Goal: Find contact information: Find contact information

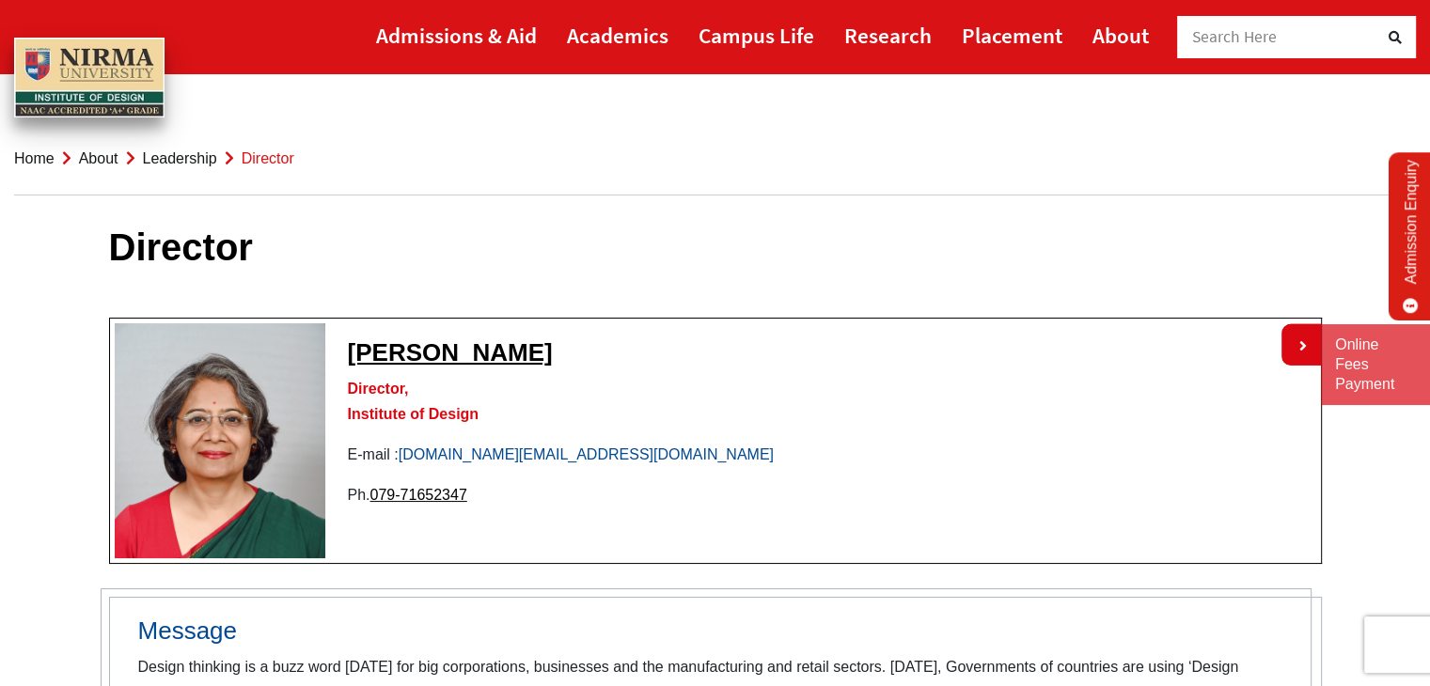
drag, startPoint x: 587, startPoint y: 460, endPoint x: 557, endPoint y: 461, distance: 29.2
click at [557, 461] on p "E-mail : [DOMAIN_NAME][EMAIL_ADDRESS][DOMAIN_NAME]" at bounding box center [715, 454] width 1201 height 25
drag, startPoint x: 626, startPoint y: 452, endPoint x: 489, endPoint y: 455, distance: 137.3
click at [489, 455] on p "E-mail : [DOMAIN_NAME][EMAIL_ADDRESS][DOMAIN_NAME]" at bounding box center [715, 454] width 1201 height 25
click at [489, 455] on link "[DOMAIN_NAME][EMAIL_ADDRESS][DOMAIN_NAME]" at bounding box center [586, 454] width 375 height 16
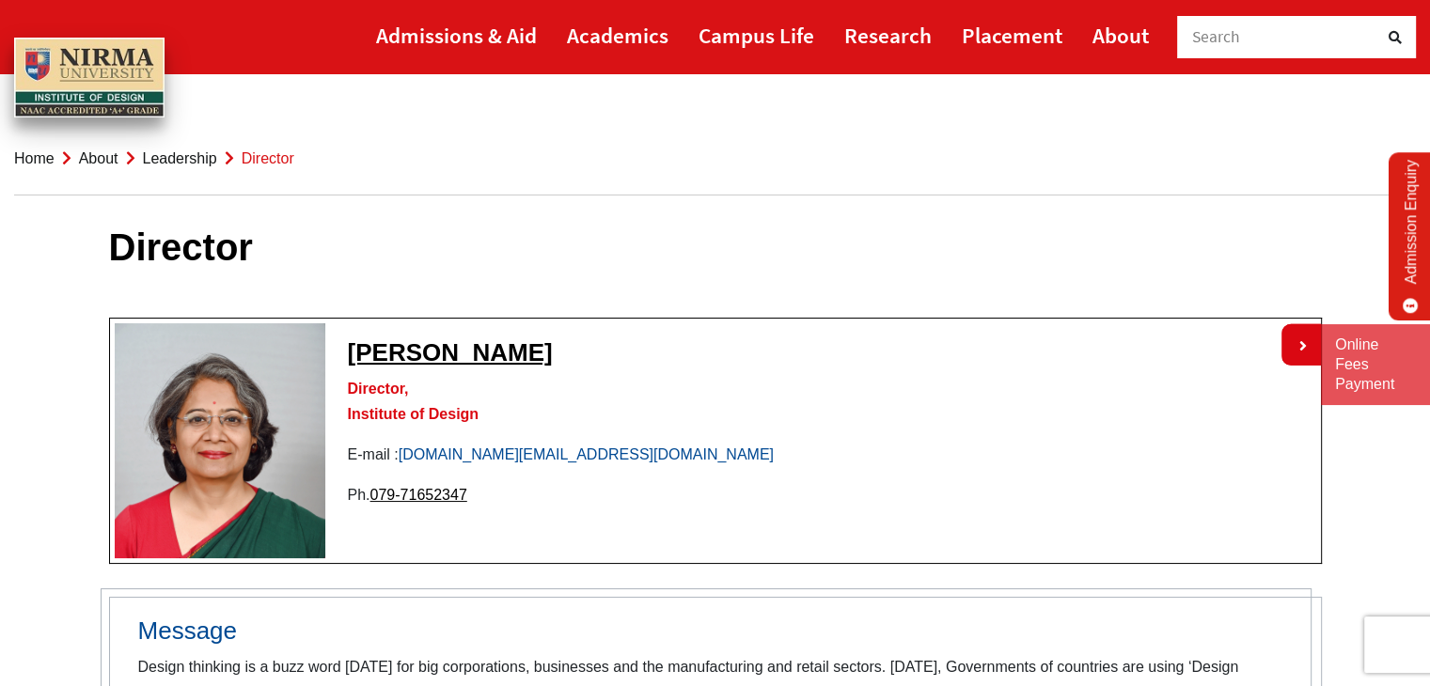
click at [465, 456] on link "[DOMAIN_NAME][EMAIL_ADDRESS][DOMAIN_NAME]" at bounding box center [586, 454] width 375 height 16
drag, startPoint x: 581, startPoint y: 448, endPoint x: 403, endPoint y: 452, distance: 177.7
click at [403, 452] on p "E-mail : [DOMAIN_NAME][EMAIL_ADDRESS][DOMAIN_NAME]" at bounding box center [715, 454] width 1201 height 25
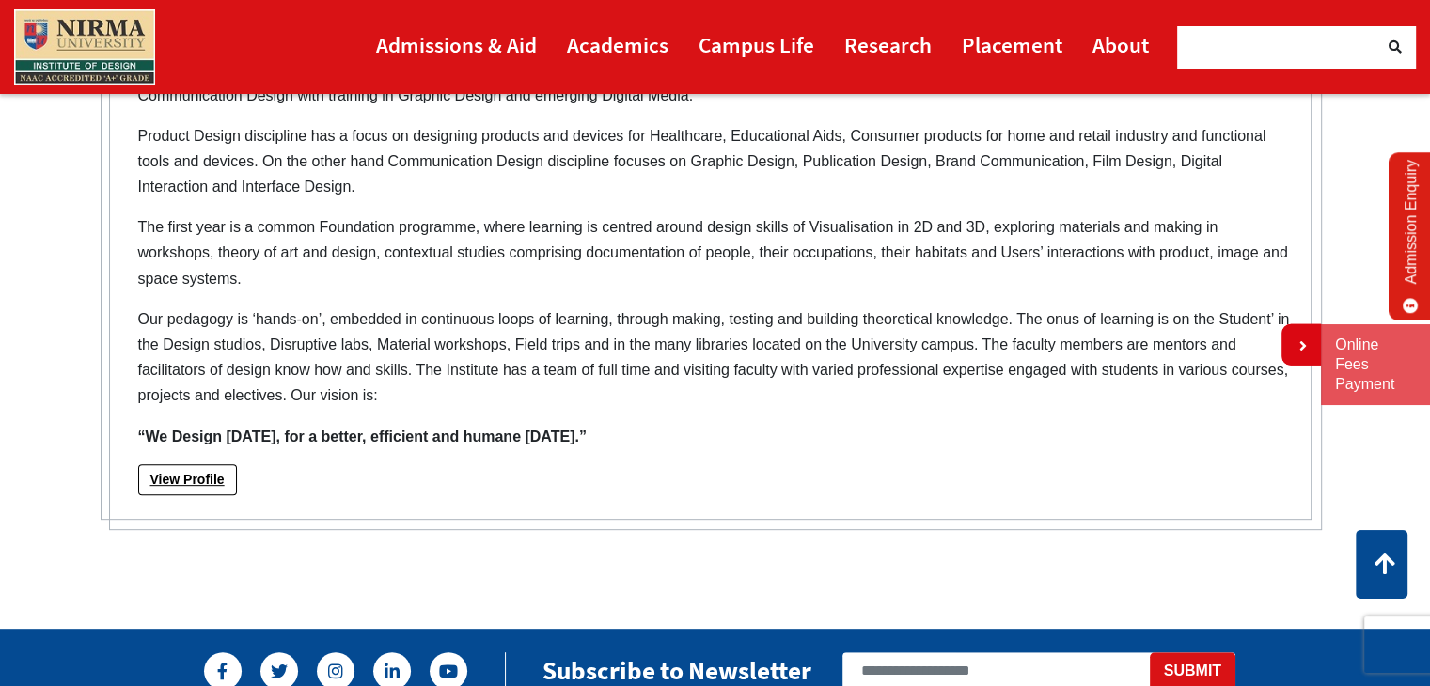
scroll to position [718, 0]
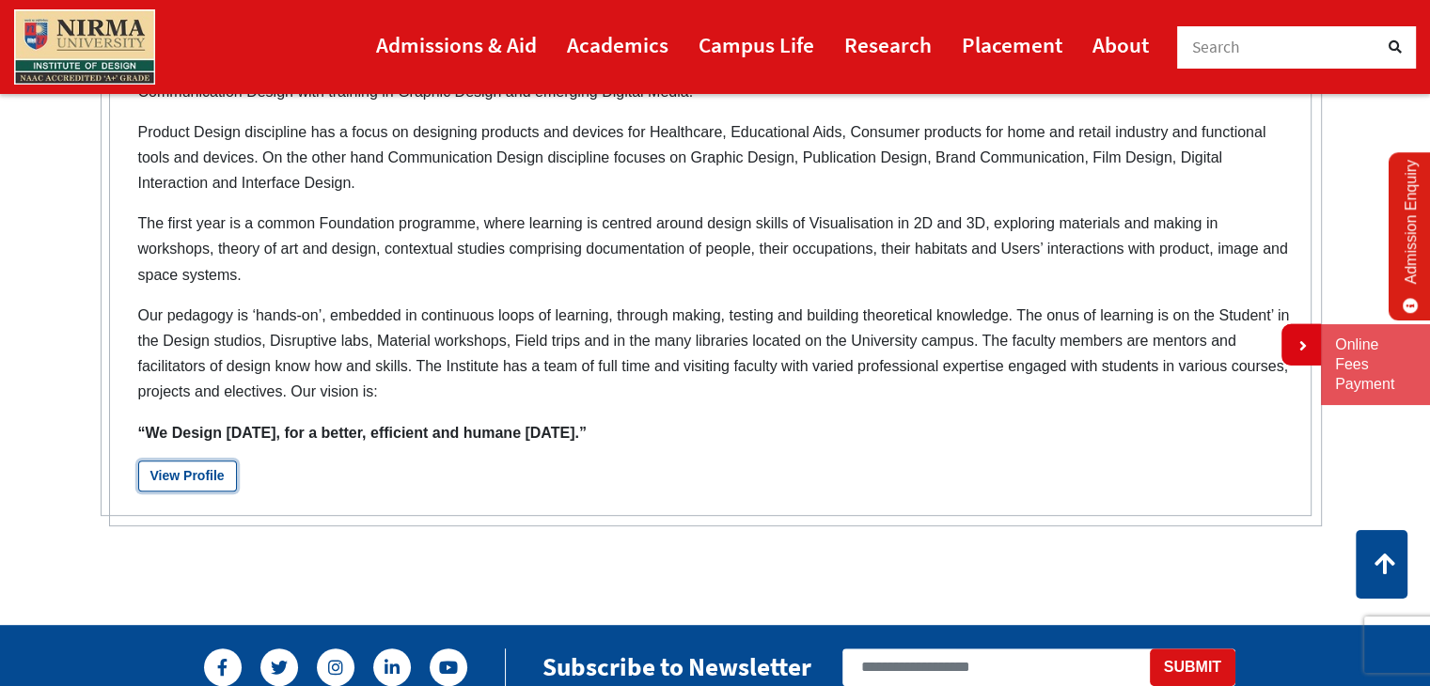
click at [209, 466] on link "View Profile" at bounding box center [187, 476] width 99 height 31
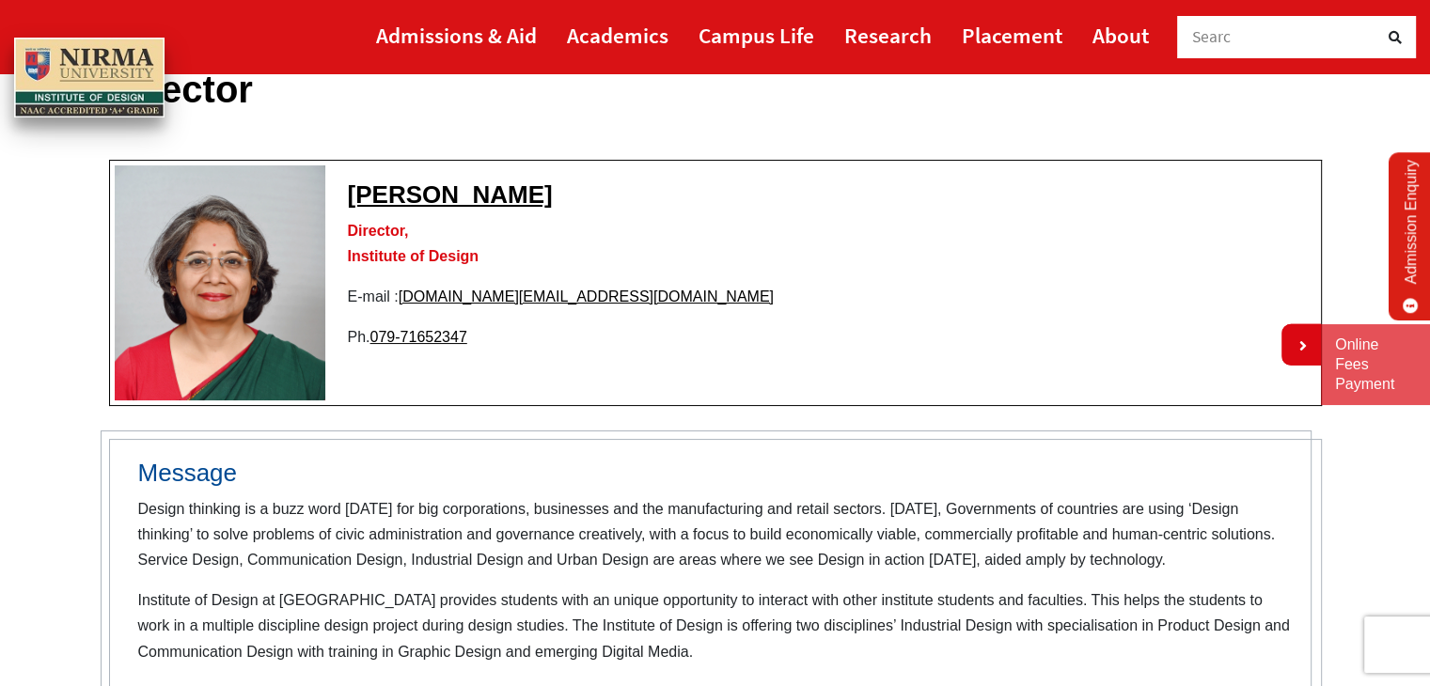
scroll to position [154, 0]
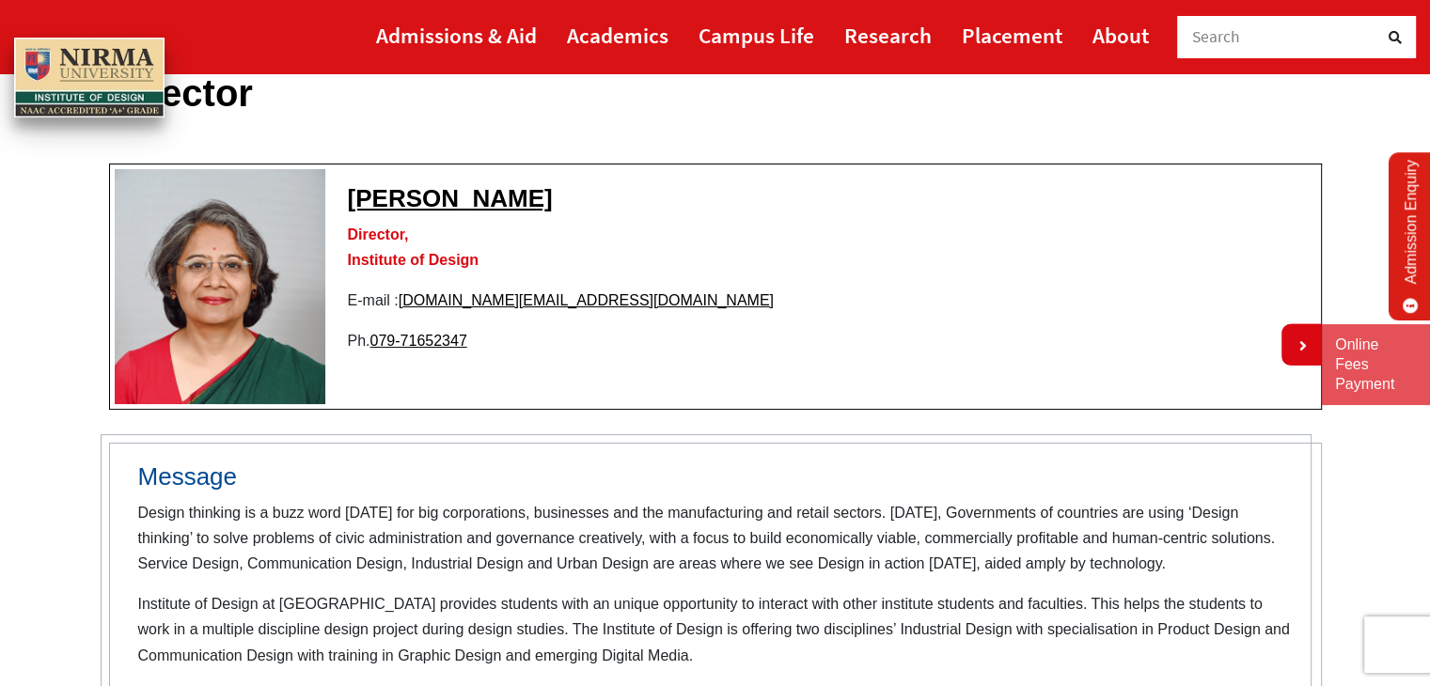
drag, startPoint x: 344, startPoint y: 193, endPoint x: 521, endPoint y: 205, distance: 177.1
click at [521, 205] on h3 "[PERSON_NAME]" at bounding box center [715, 198] width 1201 height 29
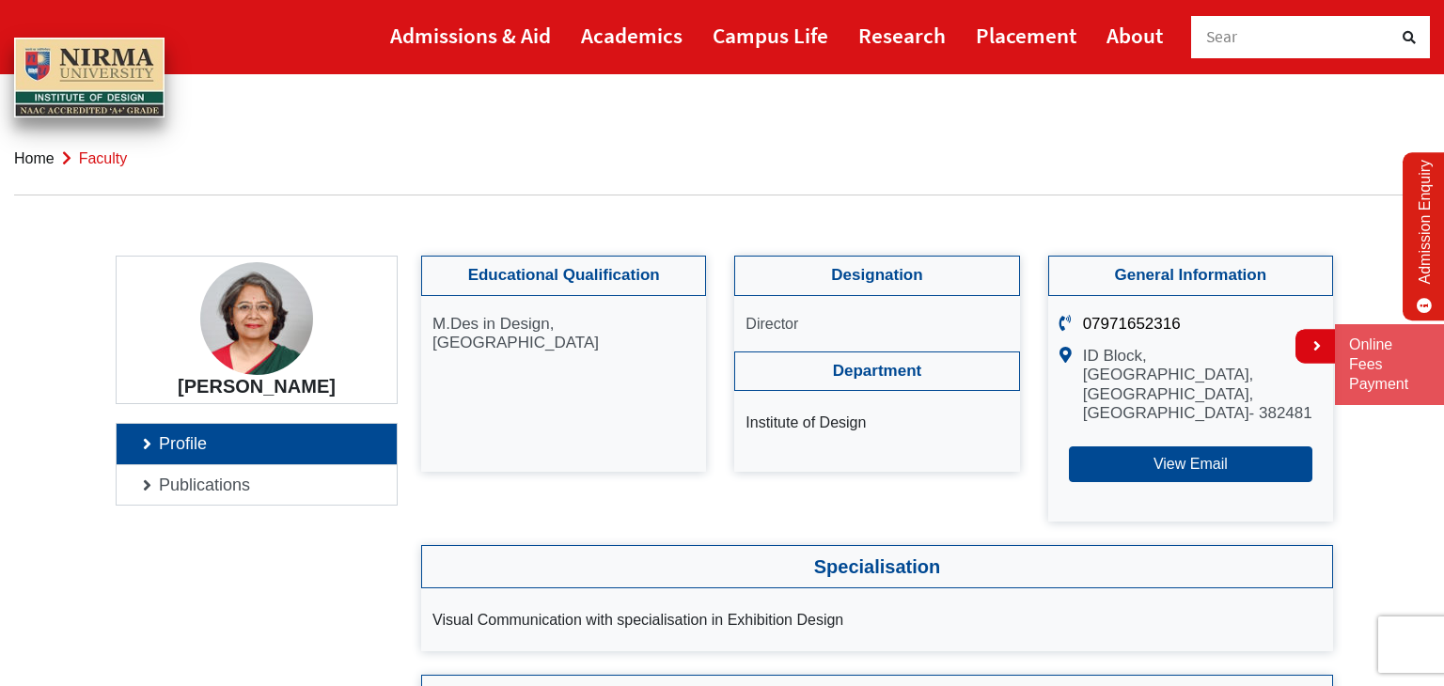
click at [324, 369] on div "[PERSON_NAME]" at bounding box center [257, 330] width 282 height 149
